Goal: Information Seeking & Learning: Learn about a topic

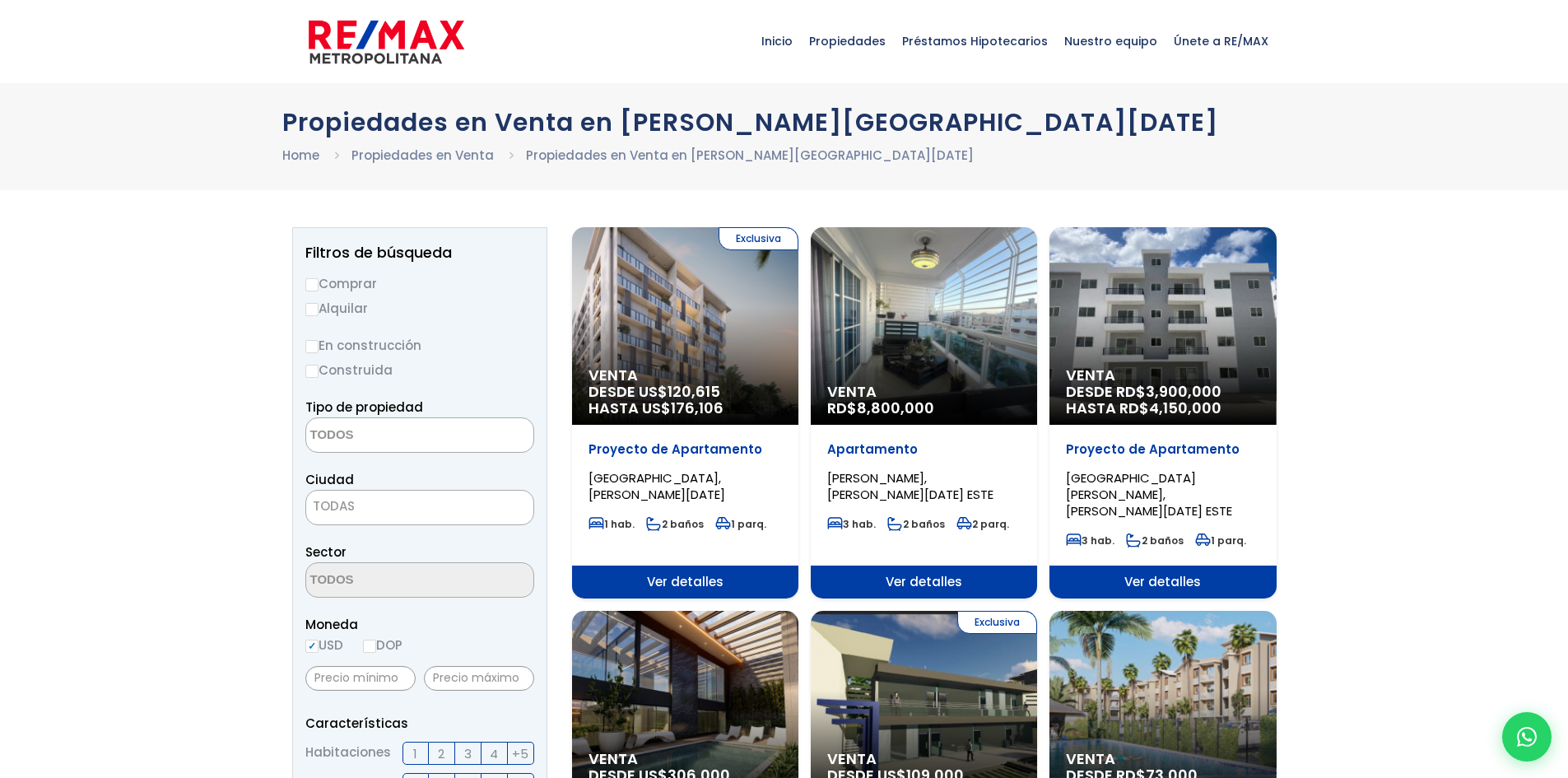
select select
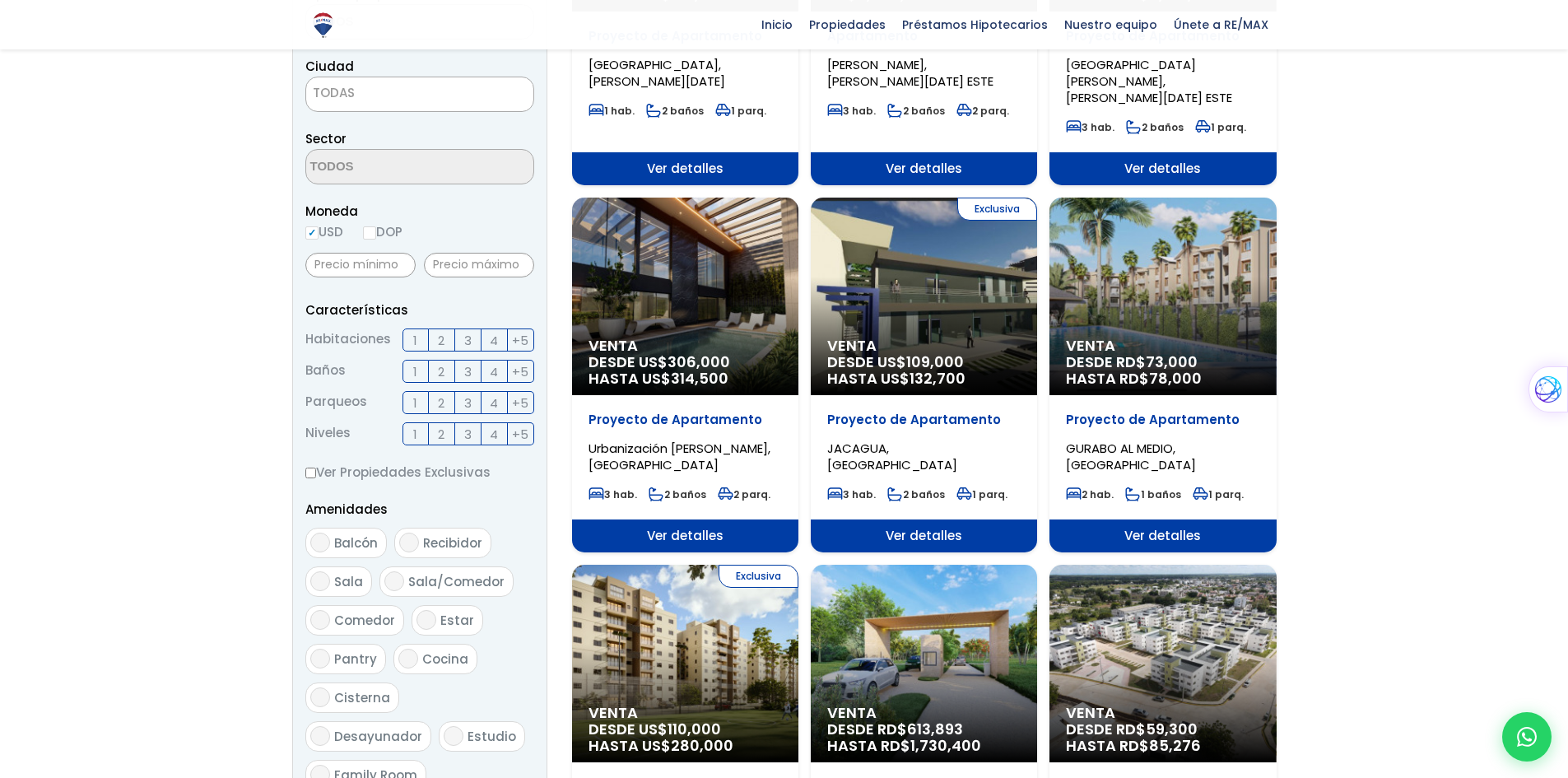
scroll to position [411, 0]
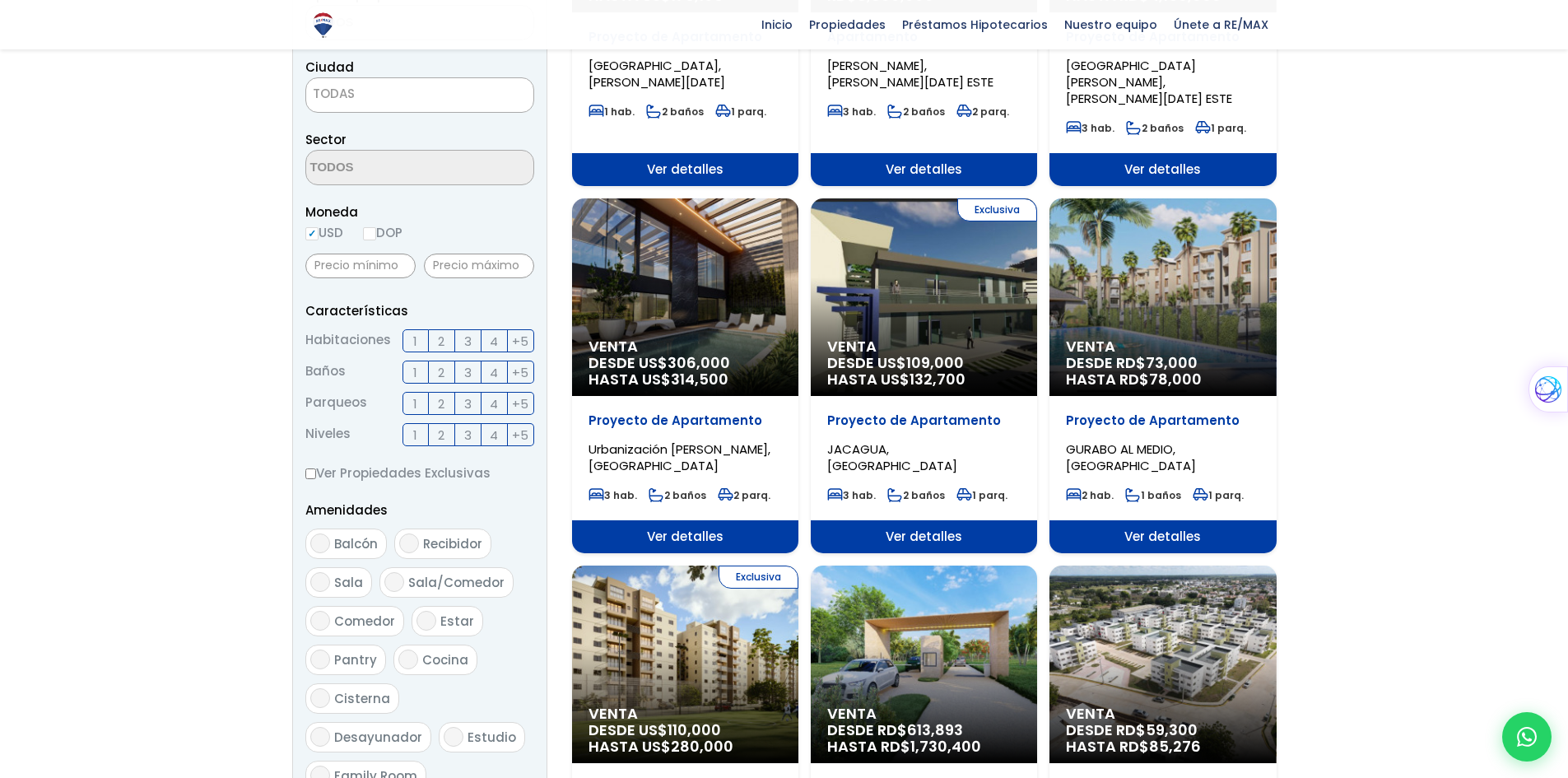
click at [1140, 371] on span "HASTA RD$ 78,000" at bounding box center [1163, 379] width 194 height 17
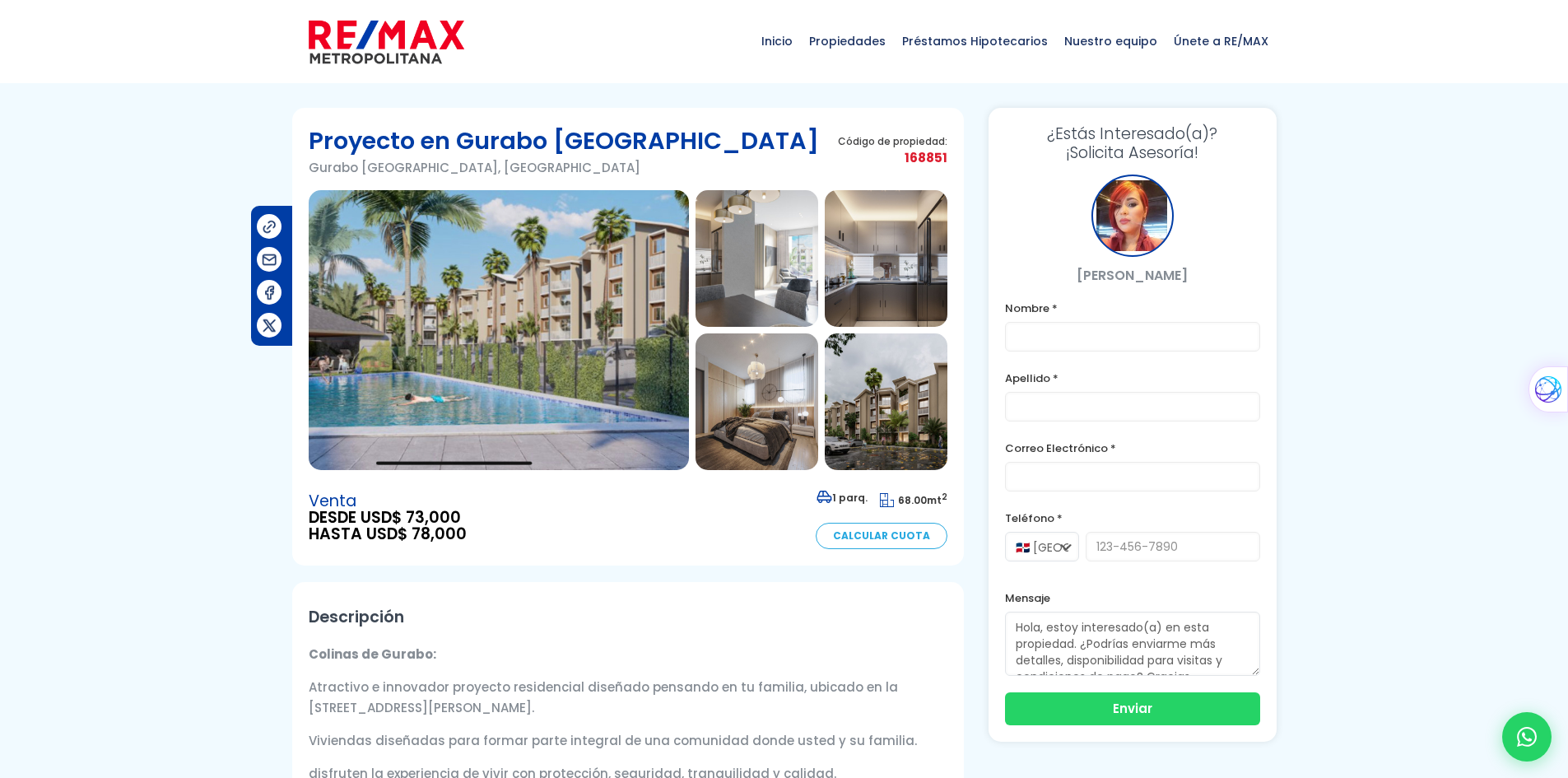
click at [774, 283] on img at bounding box center [757, 258] width 123 height 136
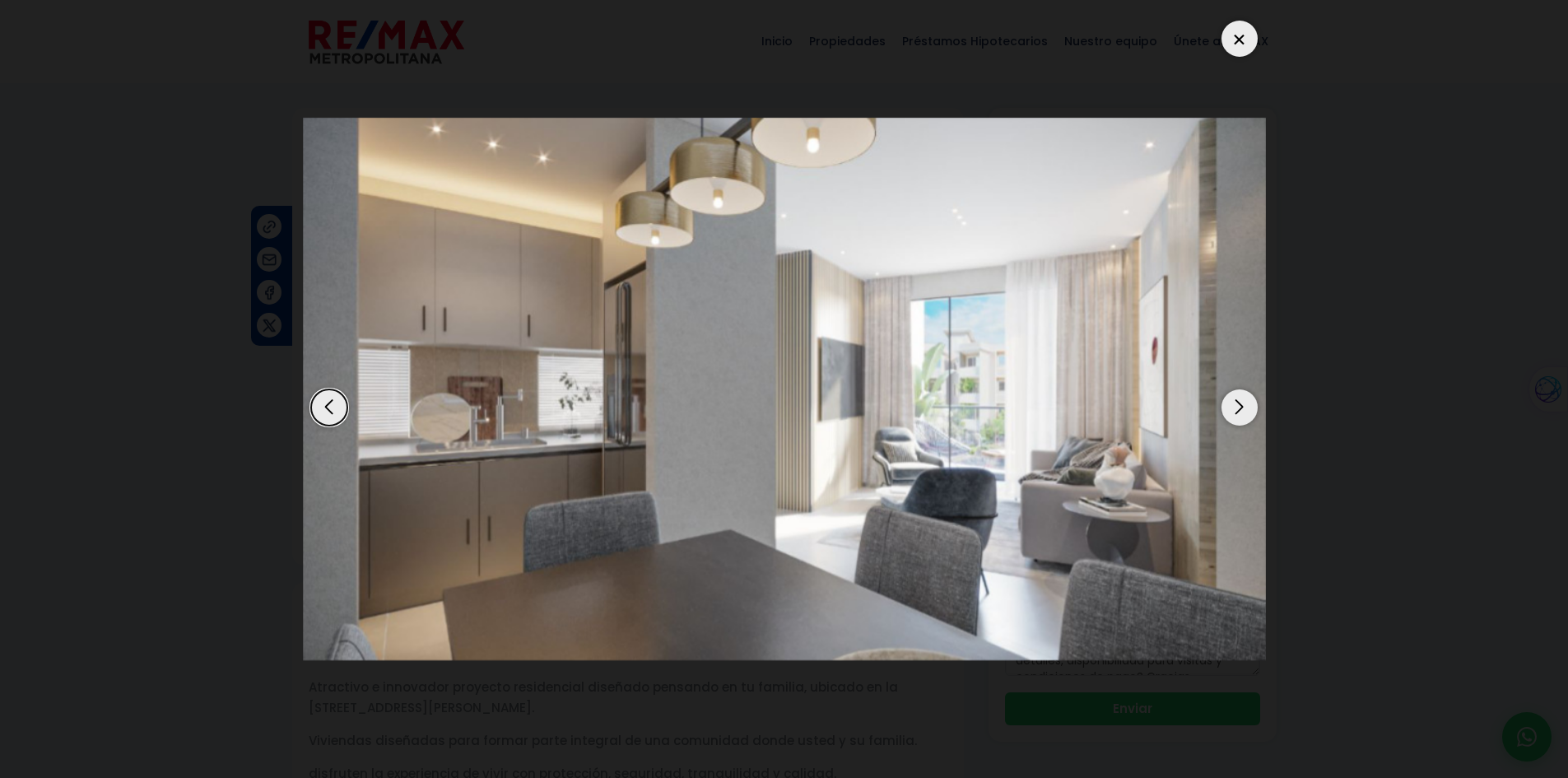
click at [1244, 416] on div "Next slide" at bounding box center [1240, 408] width 36 height 36
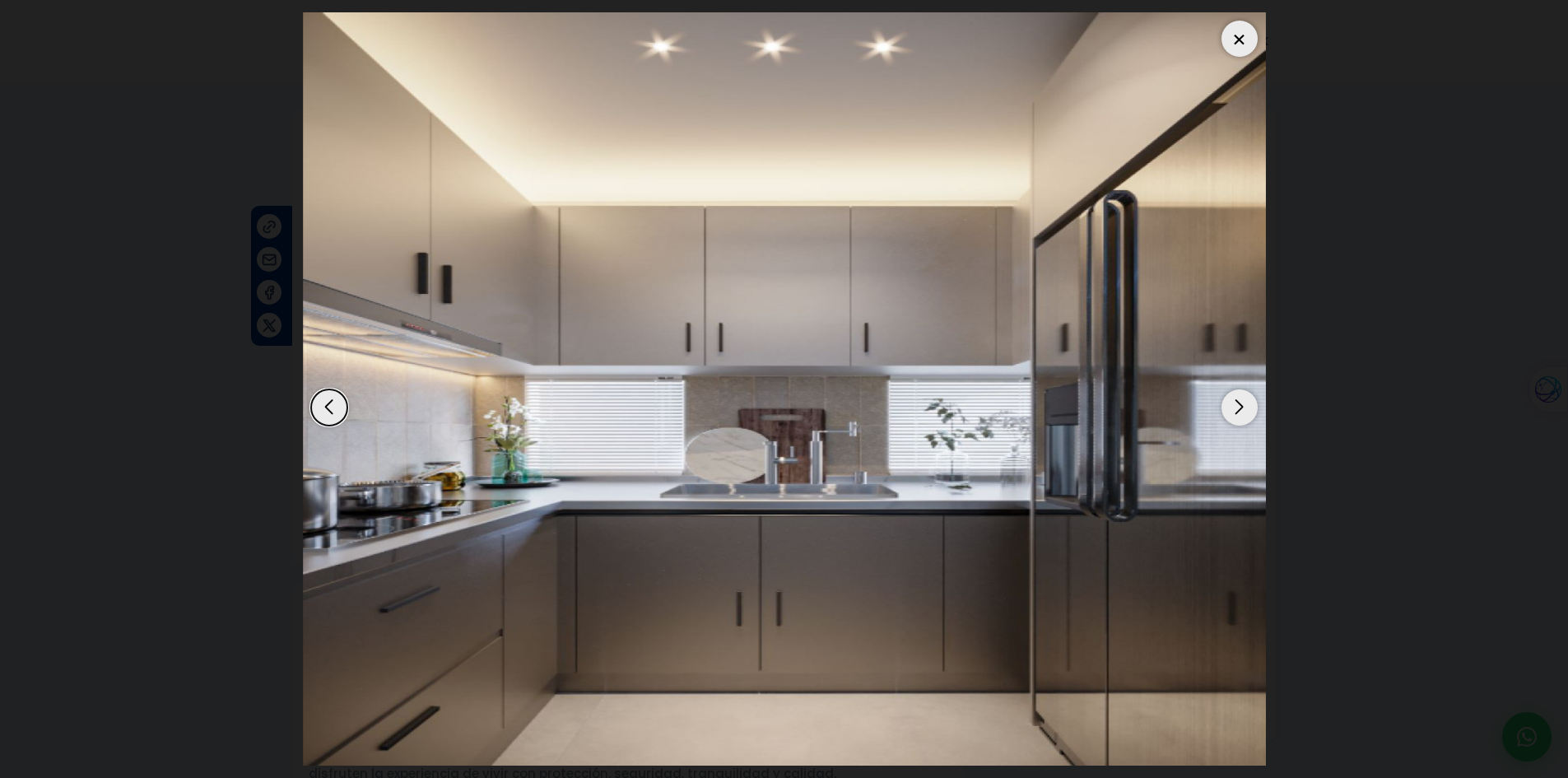
click at [1244, 416] on div "Next slide" at bounding box center [1240, 408] width 36 height 36
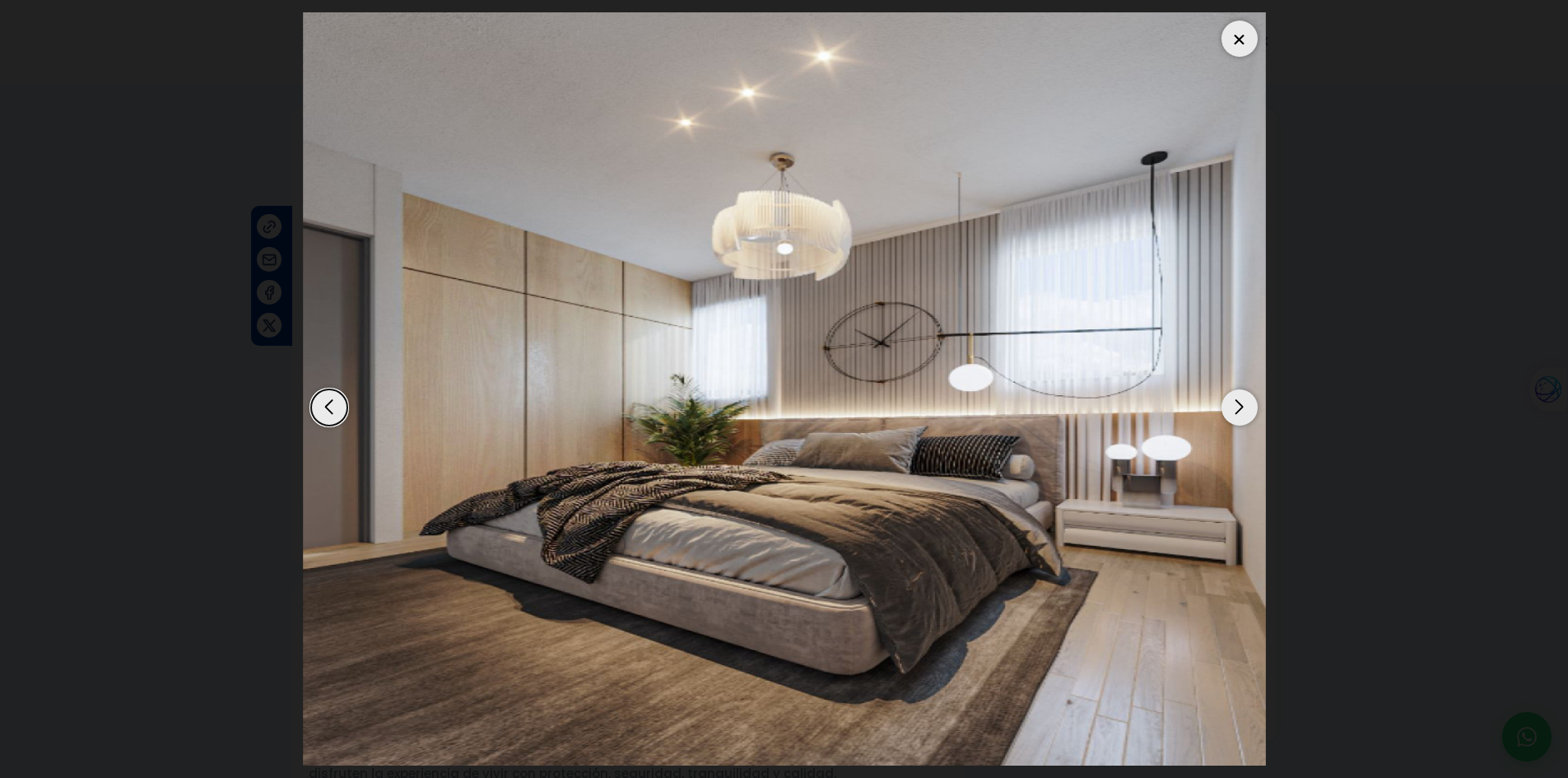
click at [1244, 418] on div "Next slide" at bounding box center [1240, 408] width 36 height 36
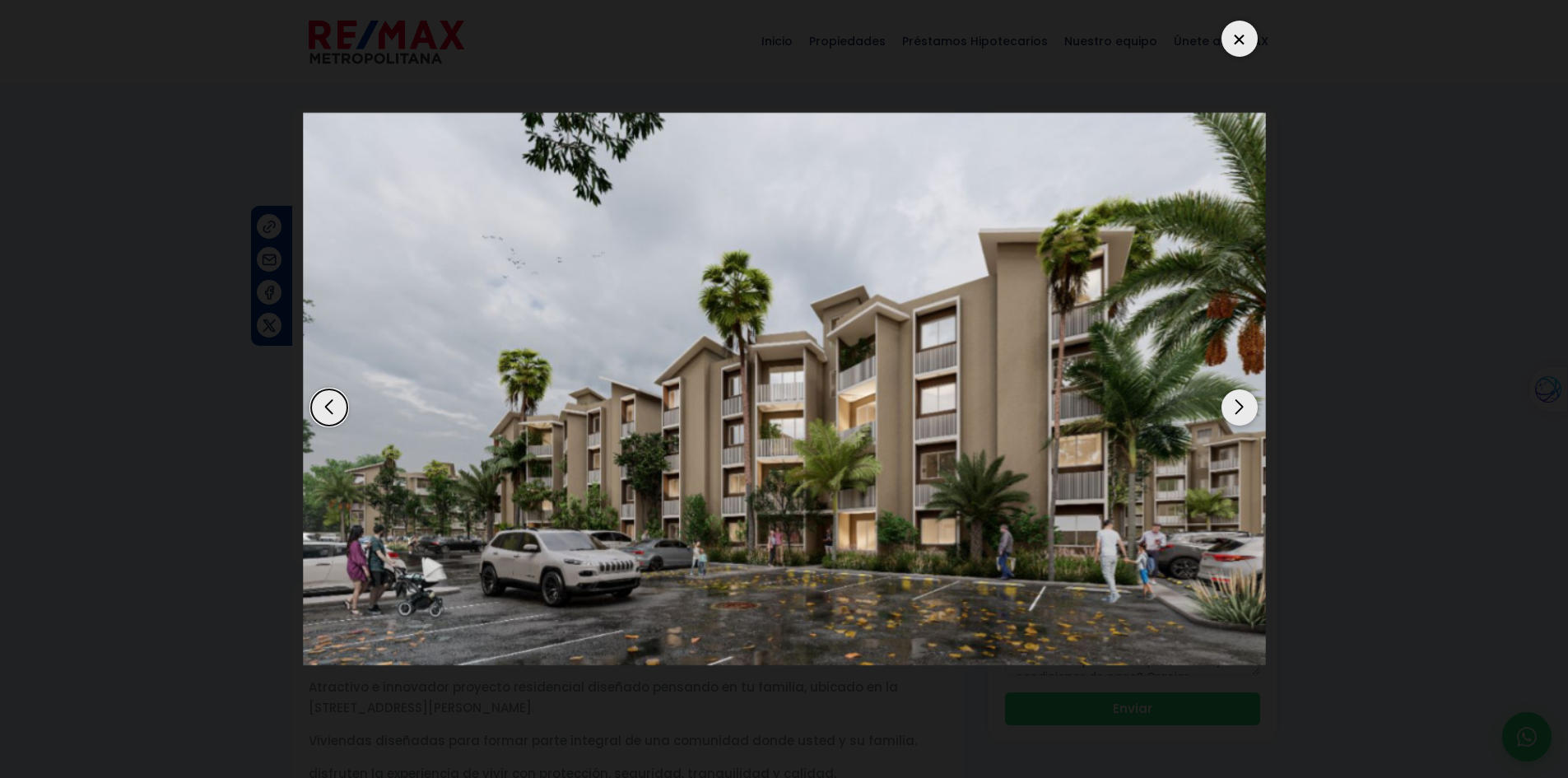
click at [1234, 34] on div at bounding box center [1240, 38] width 36 height 36
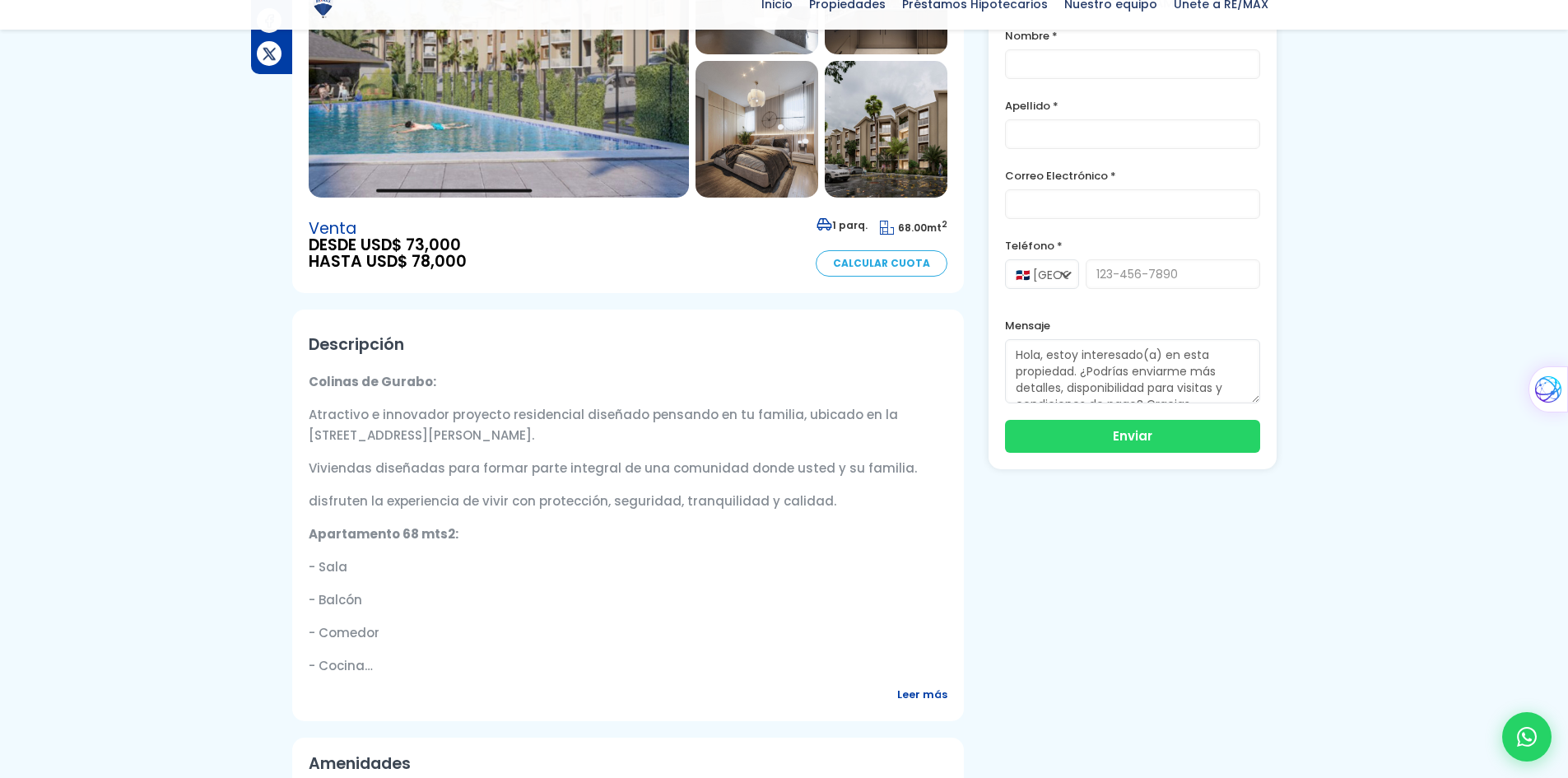
scroll to position [330, 0]
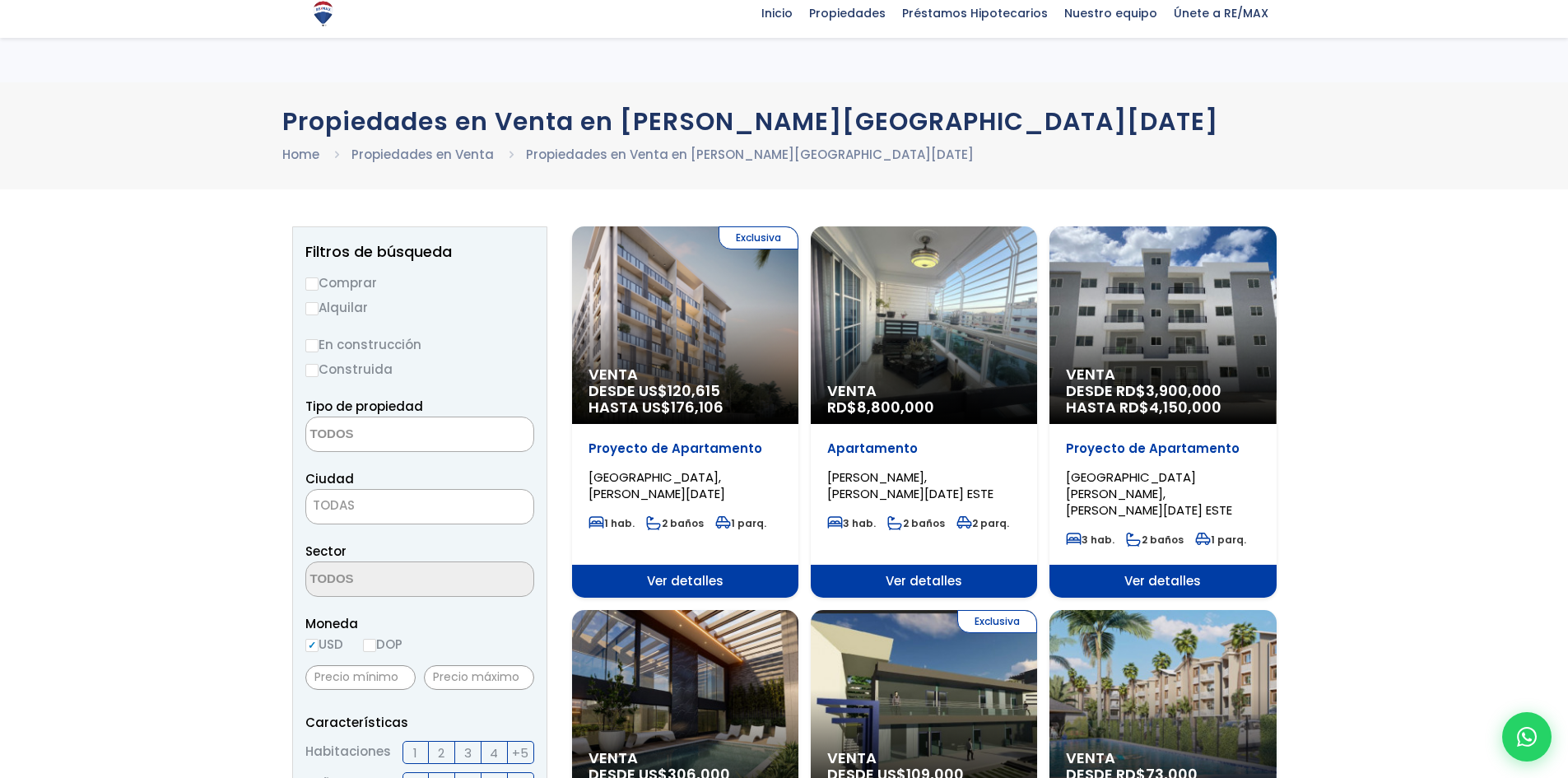
select select
